Goal: Information Seeking & Learning: Find specific fact

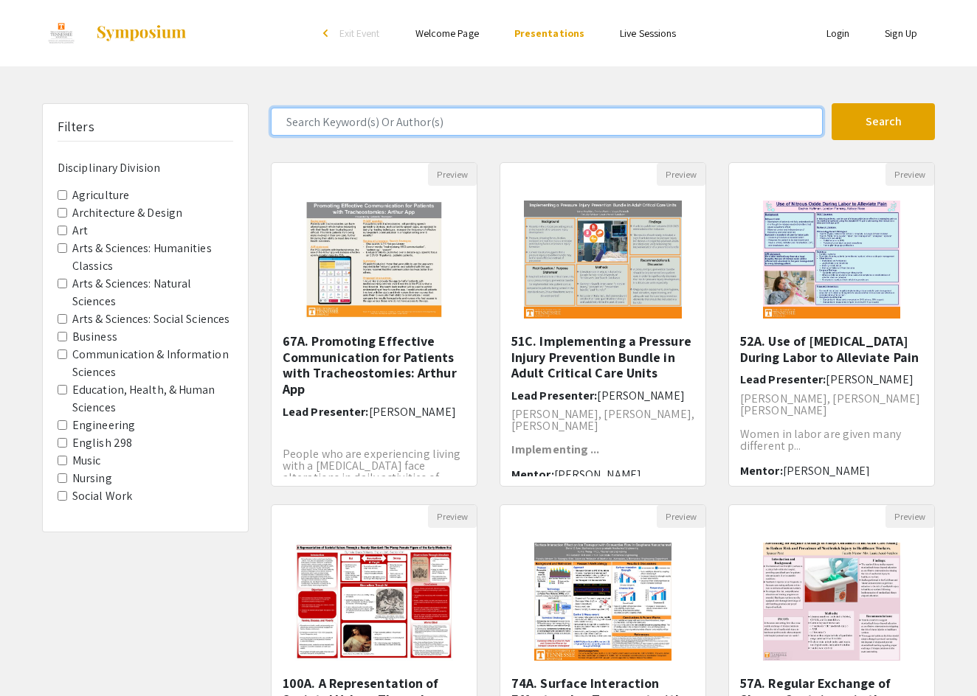
click at [437, 123] on input "Search Keyword(s) Or Author(s)" at bounding box center [547, 122] width 552 height 28
click at [883, 122] on button "Search" at bounding box center [882, 121] width 103 height 37
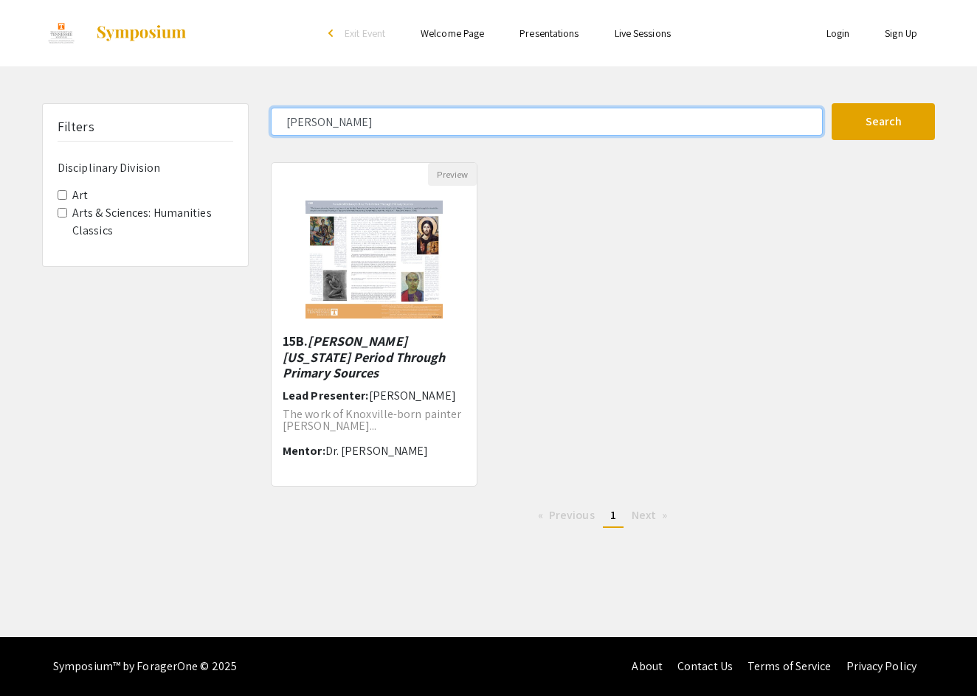
drag, startPoint x: 340, startPoint y: 124, endPoint x: 268, endPoint y: 117, distance: 72.6
click at [268, 117] on div "[PERSON_NAME]" at bounding box center [546, 122] width 572 height 28
drag, startPoint x: 347, startPoint y: 132, endPoint x: 257, endPoint y: 110, distance: 93.4
click at [259, 117] on div "Filters Disciplinary Division Art Arts & Sciences: Humanities Classics [PERSON_…" at bounding box center [488, 321] width 915 height 437
click at [883, 122] on button "Search" at bounding box center [882, 121] width 103 height 37
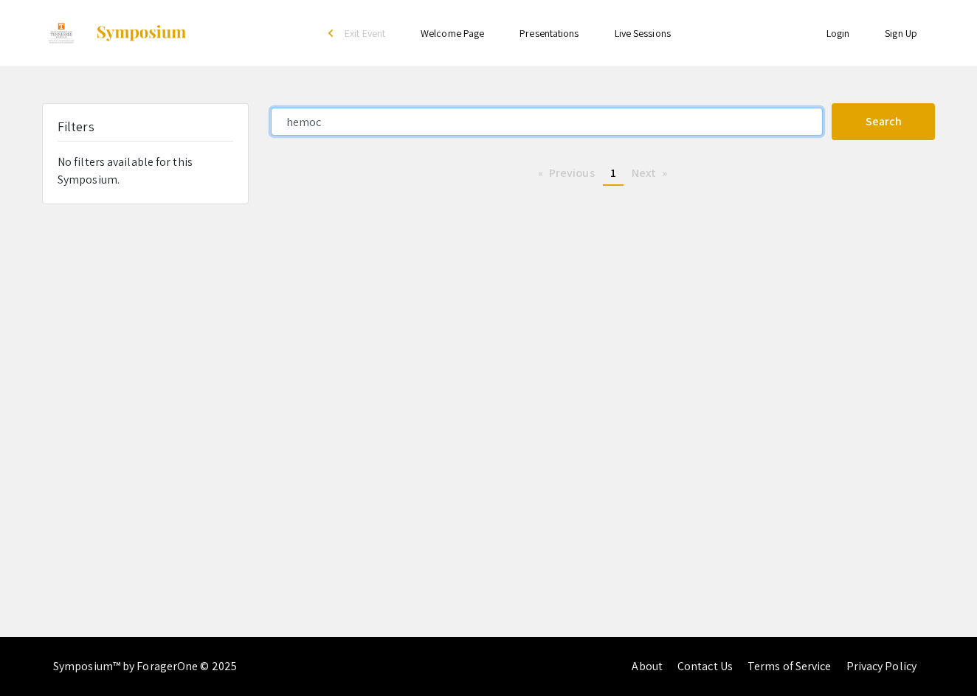
drag, startPoint x: 331, startPoint y: 117, endPoint x: 228, endPoint y: 116, distance: 103.3
click at [231, 117] on div "Filters No filters available for this Symposium. hemoc Search 0 Results found P…" at bounding box center [488, 153] width 915 height 101
click at [883, 122] on button "Search" at bounding box center [882, 121] width 103 height 37
type input "[PERSON_NAME]"
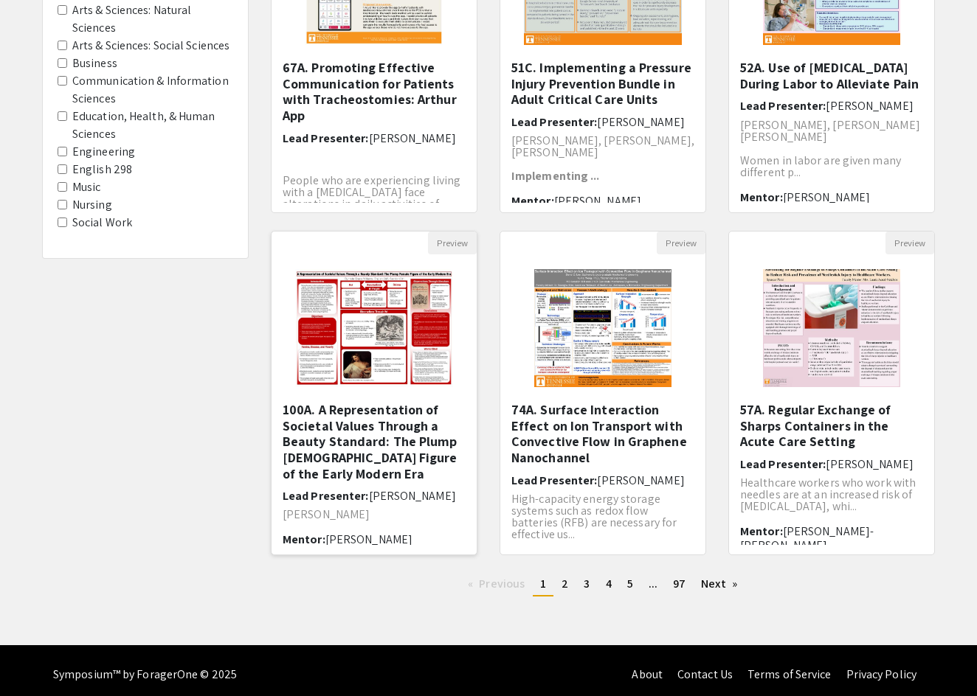
scroll to position [92, 0]
